Goal: Task Accomplishment & Management: Use online tool/utility

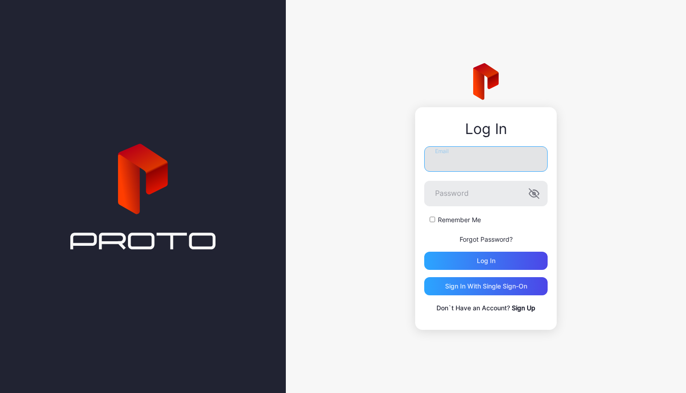
click at [461, 155] on input "Email" at bounding box center [485, 158] width 123 height 25
type input "**********"
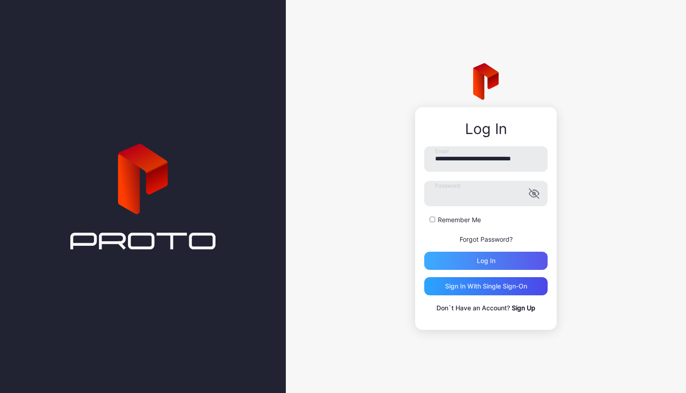
click at [455, 251] on div "Log in" at bounding box center [485, 260] width 123 height 18
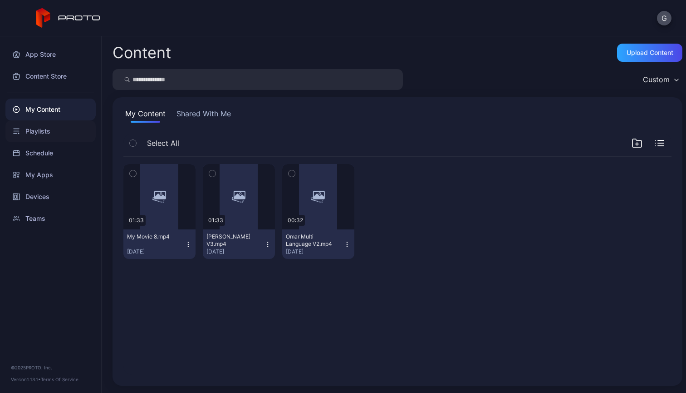
click at [65, 133] on div "Playlists" at bounding box center [50, 131] width 90 height 22
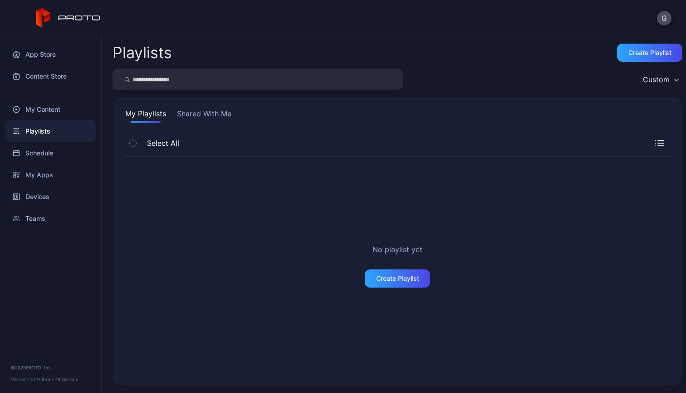
click at [217, 117] on button "Shared With Me" at bounding box center [204, 115] width 58 height 15
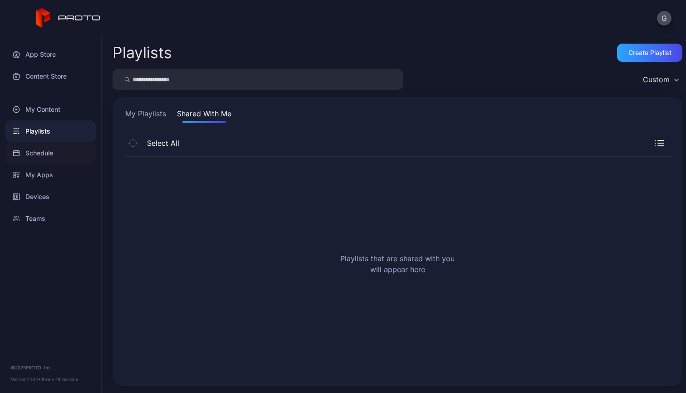
click at [63, 150] on div "Schedule" at bounding box center [50, 153] width 90 height 22
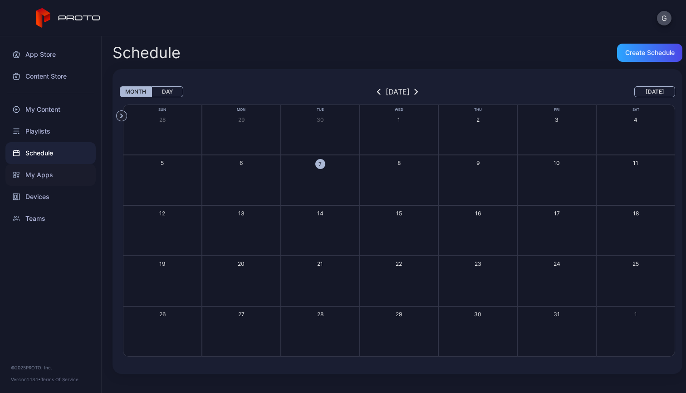
click at [61, 175] on div "My Apps" at bounding box center [50, 175] width 90 height 22
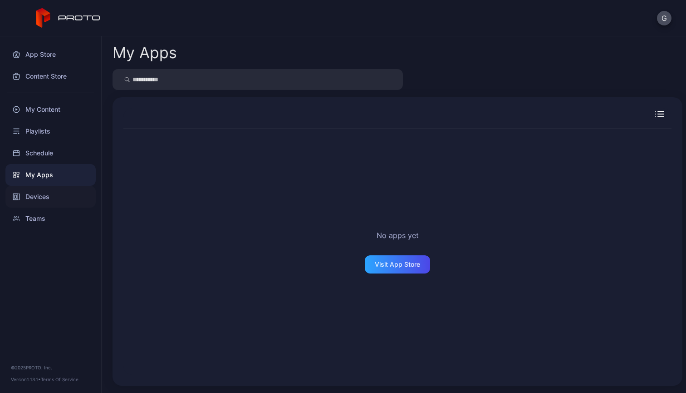
click at [60, 190] on div "Devices" at bounding box center [50, 197] width 90 height 22
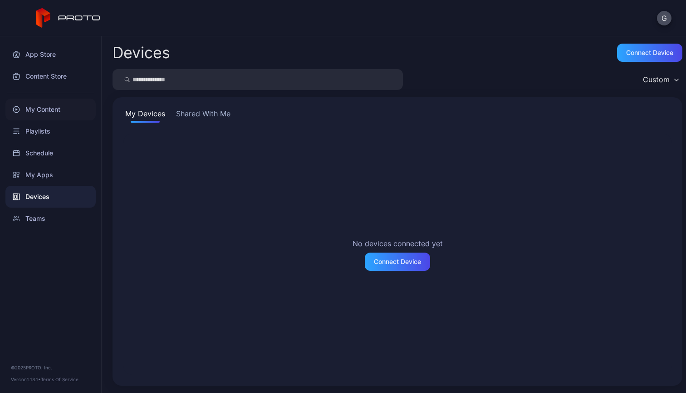
click at [61, 106] on div "My Content" at bounding box center [50, 109] width 90 height 22
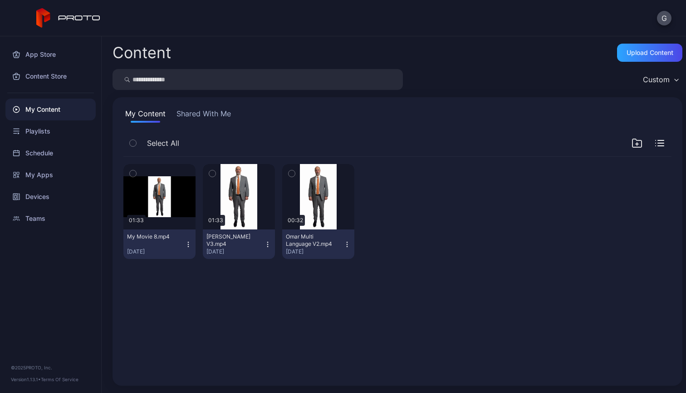
click at [361, 263] on div "Preview 01:33 My Movie 8.mp4 [DATE] Preview 01:33 [PERSON_NAME] V3.mp4 [DATE] P…" at bounding box center [397, 211] width 548 height 109
click at [627, 50] on div "Upload Content" at bounding box center [650, 52] width 47 height 7
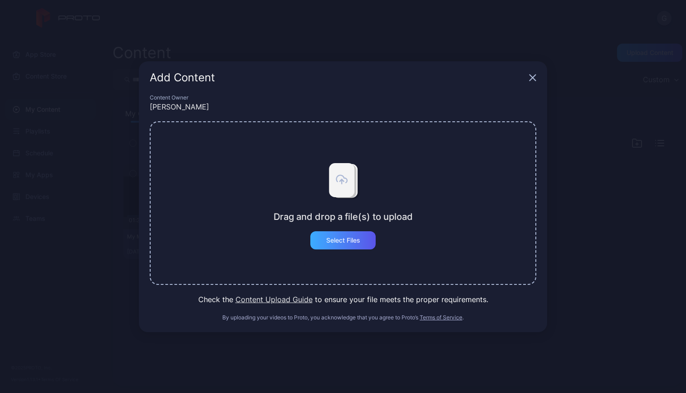
click at [330, 236] on div "Select Files" at bounding box center [343, 239] width 34 height 7
click at [364, 237] on div "Select Files" at bounding box center [342, 240] width 65 height 18
click at [305, 298] on button "Content Upload Guide" at bounding box center [274, 299] width 77 height 11
click at [532, 76] on icon "button" at bounding box center [533, 77] width 6 height 6
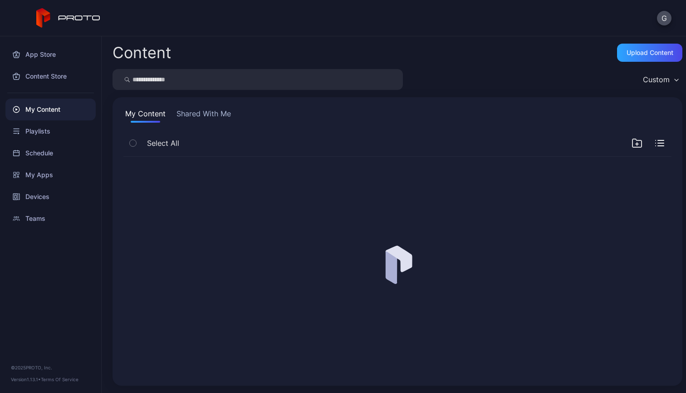
click at [256, 212] on div at bounding box center [397, 265] width 563 height 232
